Goal: Book appointment/travel/reservation

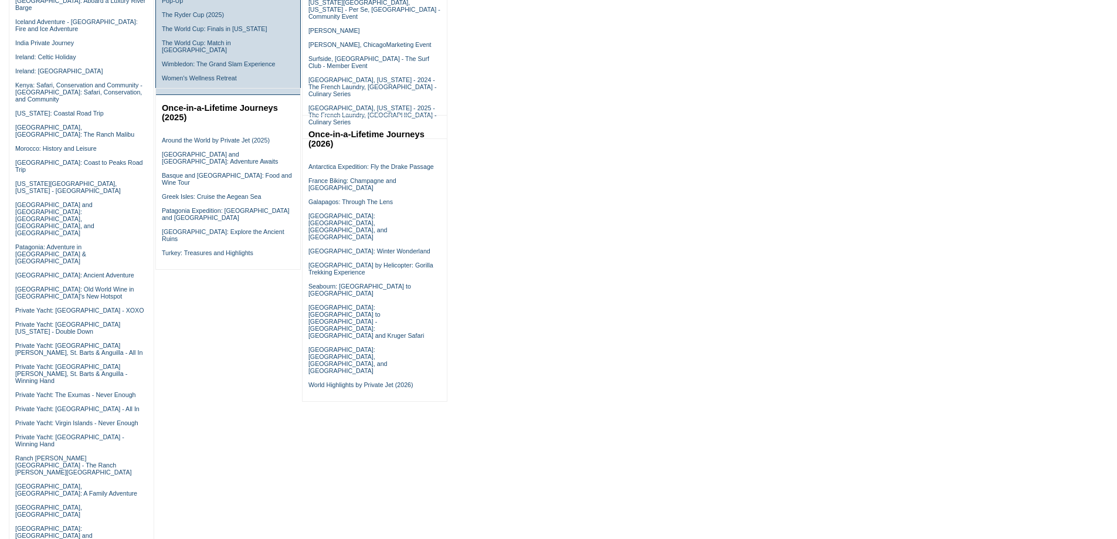
scroll to position [469, 0]
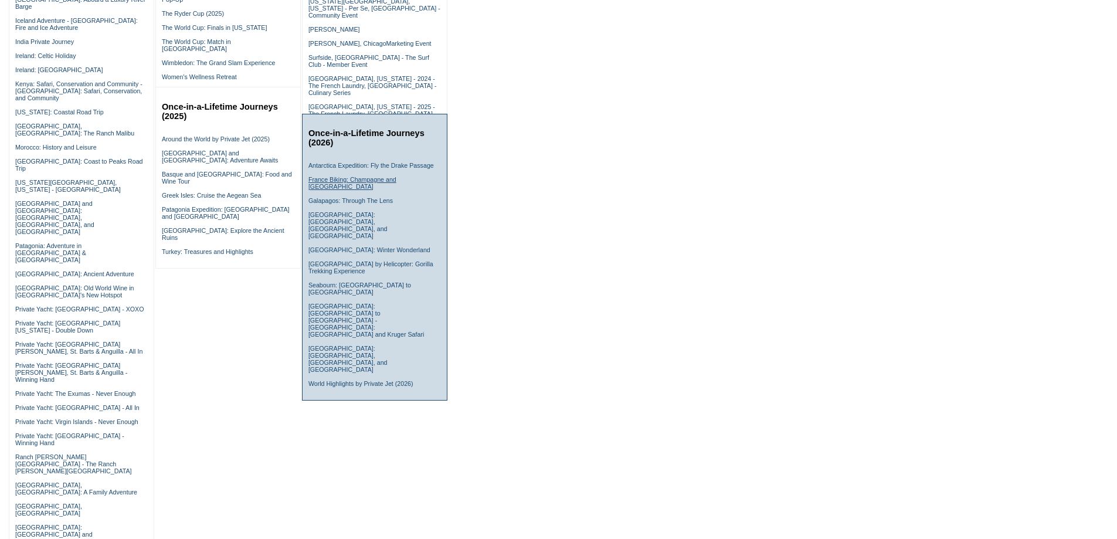
click at [376, 189] on link "France Biking: Champagne and Burgundy" at bounding box center [352, 183] width 88 height 14
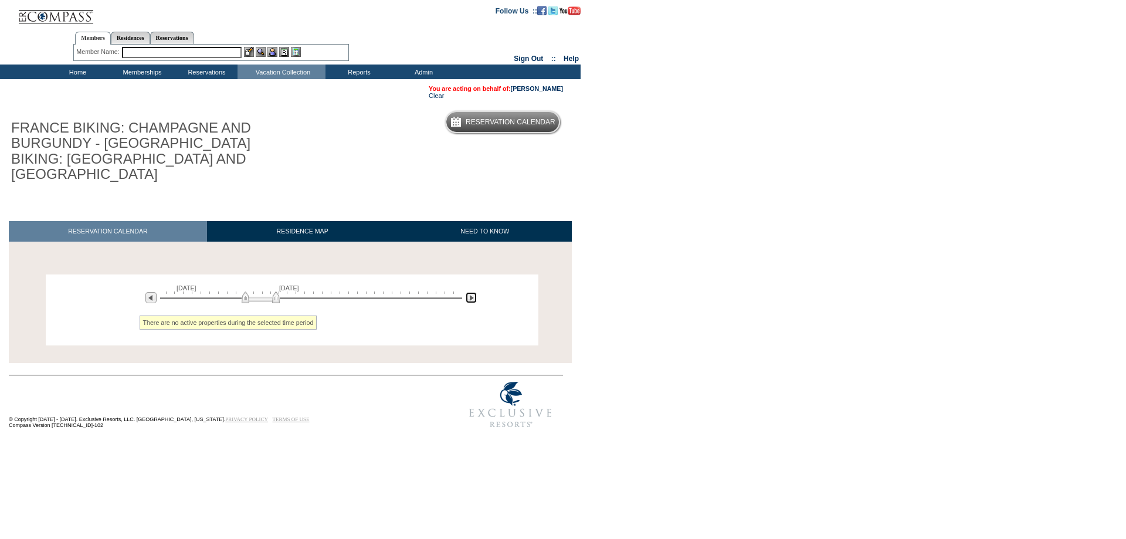
click at [470, 292] on img at bounding box center [471, 297] width 11 height 11
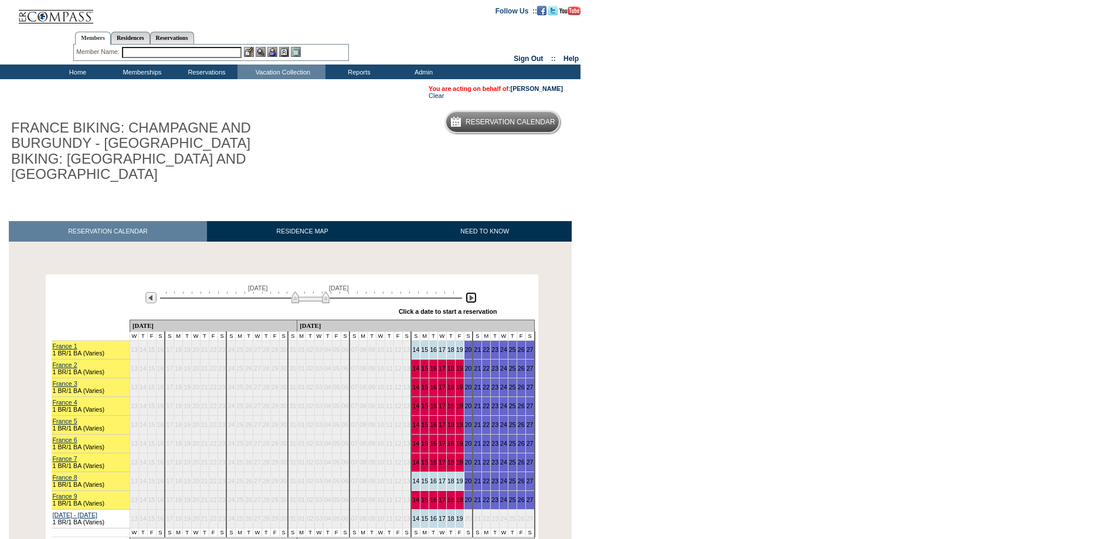
click at [470, 292] on img at bounding box center [471, 297] width 11 height 11
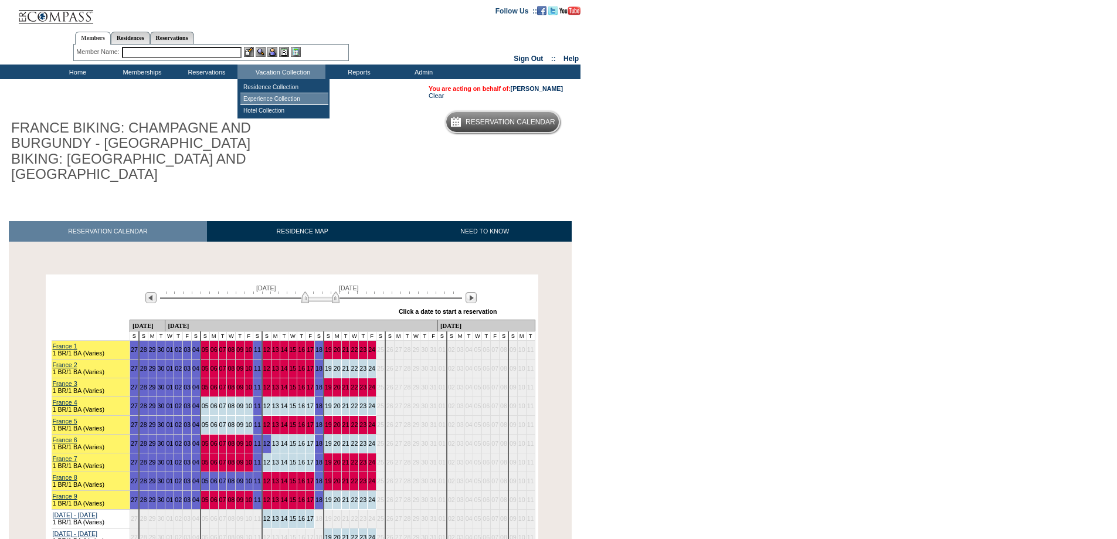
click at [274, 103] on td "Experience Collection" at bounding box center [284, 99] width 88 height 12
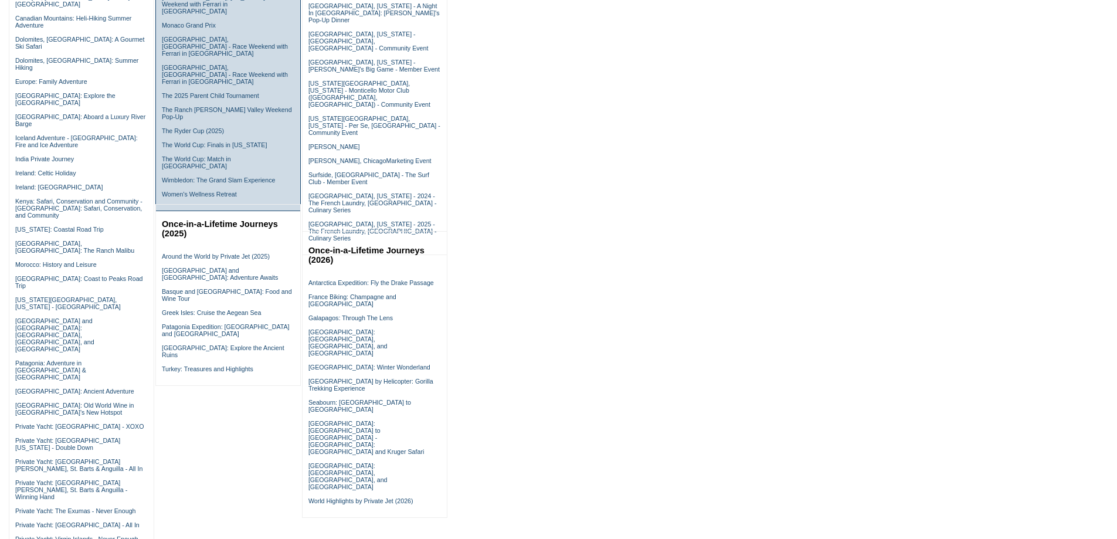
scroll to position [411, 0]
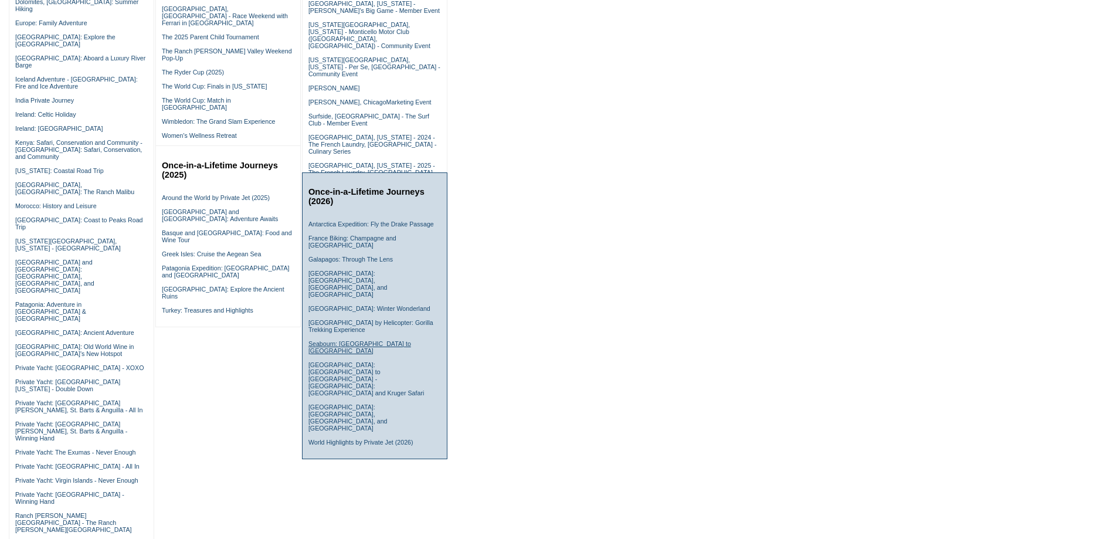
click at [363, 340] on link "Seabourn: Copenhagen to London" at bounding box center [359, 347] width 103 height 14
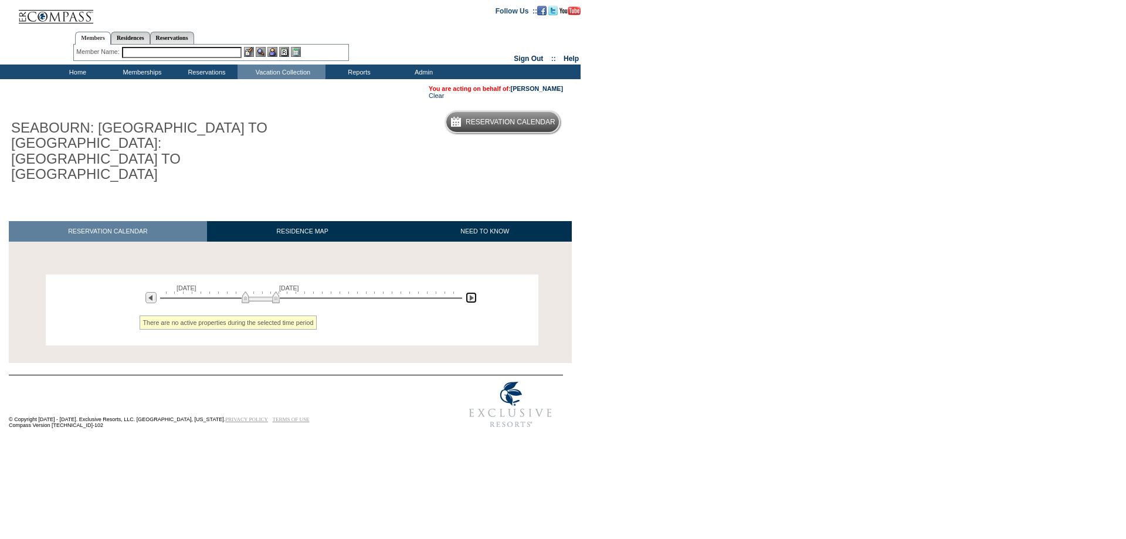
click at [467, 292] on img at bounding box center [471, 297] width 11 height 11
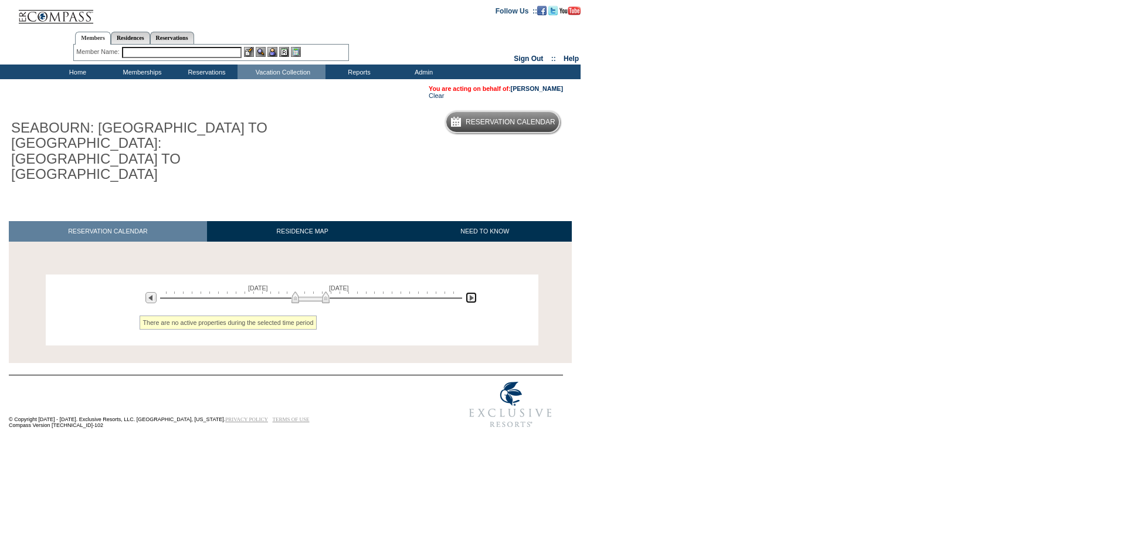
click at [467, 292] on img at bounding box center [471, 297] width 11 height 11
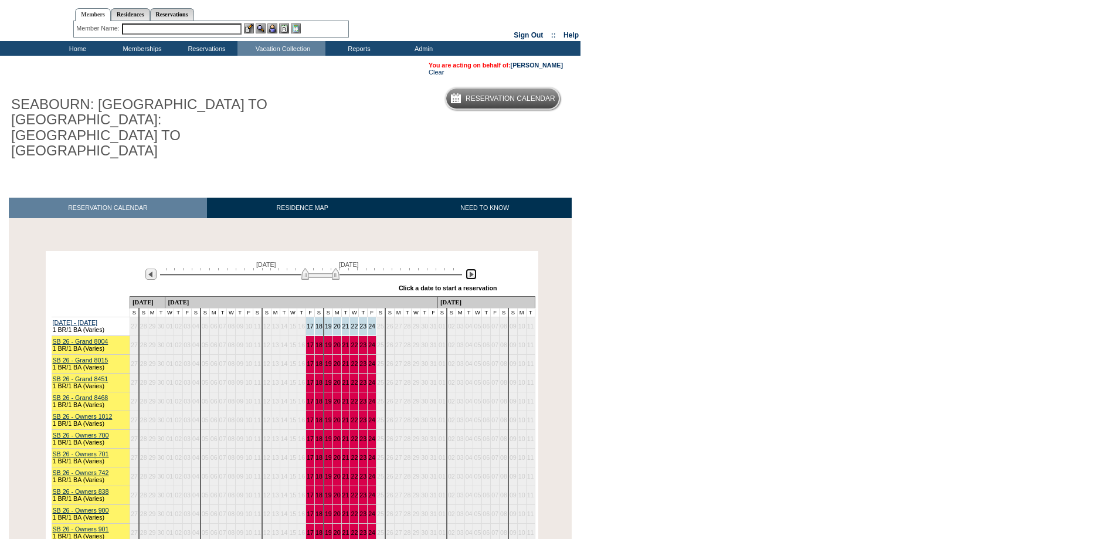
scroll to position [13, 0]
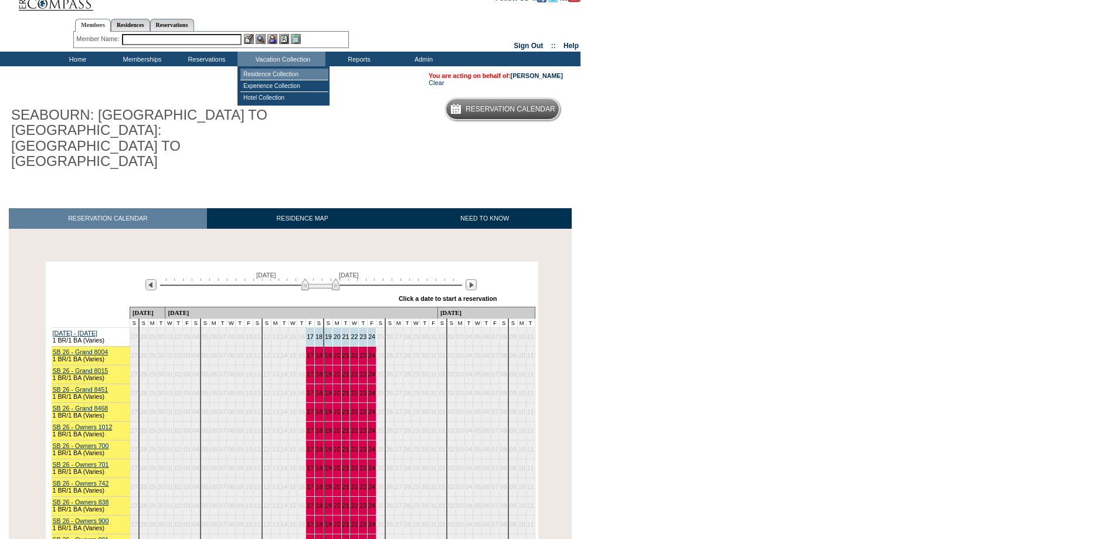
click at [289, 75] on td "Residence Collection" at bounding box center [284, 75] width 88 height 12
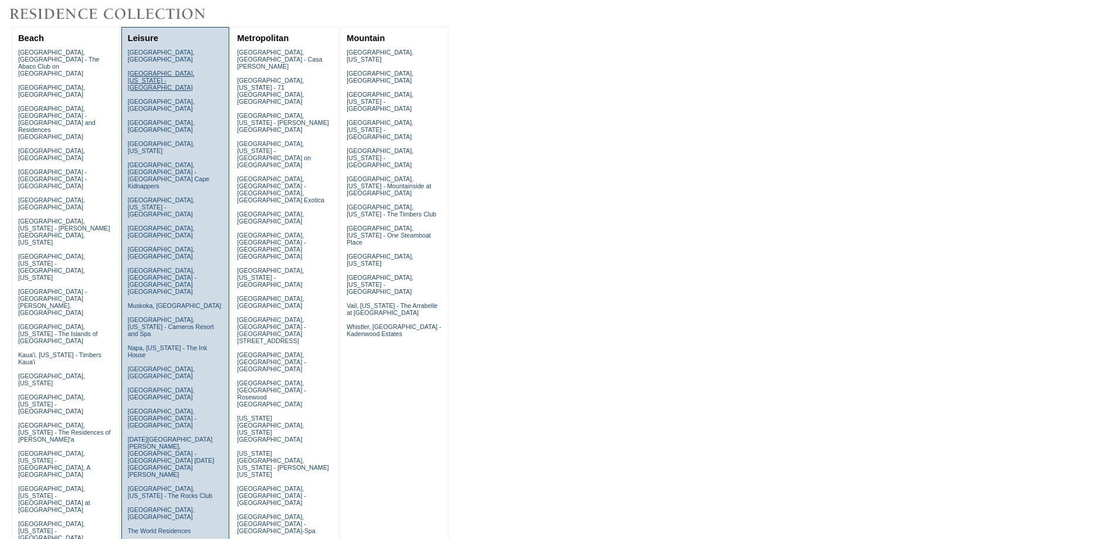
scroll to position [117, 0]
click at [174, 363] on link "[GEOGRAPHIC_DATA], [GEOGRAPHIC_DATA]" at bounding box center [161, 370] width 67 height 14
